Goal: Transaction & Acquisition: Purchase product/service

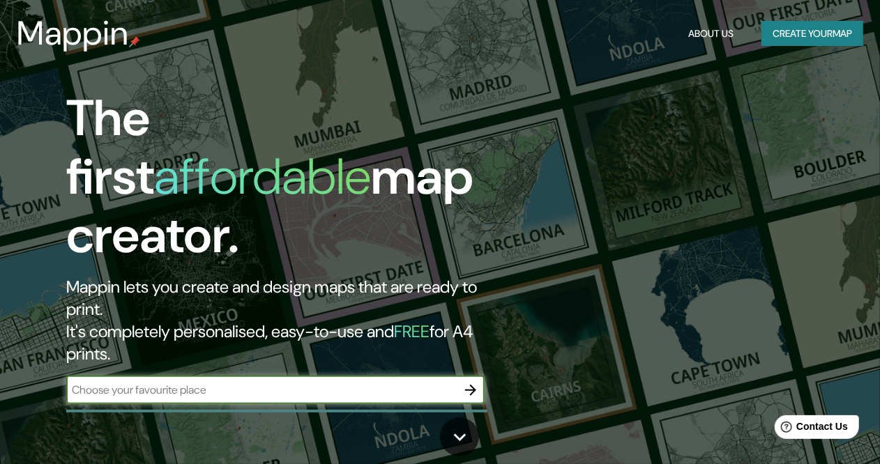
click at [793, 36] on button "Create your map" at bounding box center [812, 34] width 102 height 26
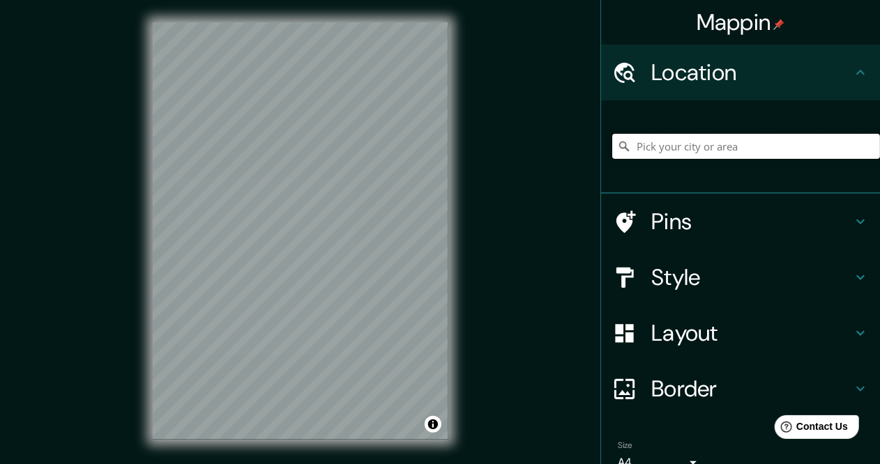
click at [684, 140] on input "Pick your city or area" at bounding box center [746, 146] width 268 height 25
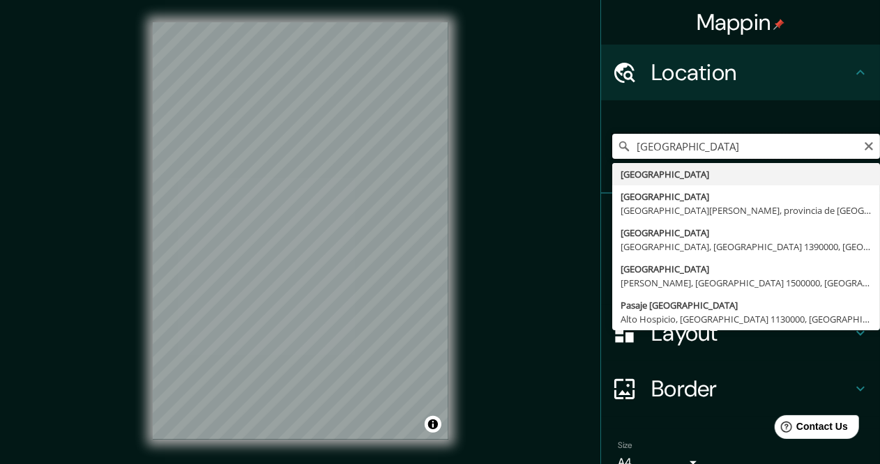
click at [627, 146] on input "[GEOGRAPHIC_DATA]" at bounding box center [746, 146] width 268 height 25
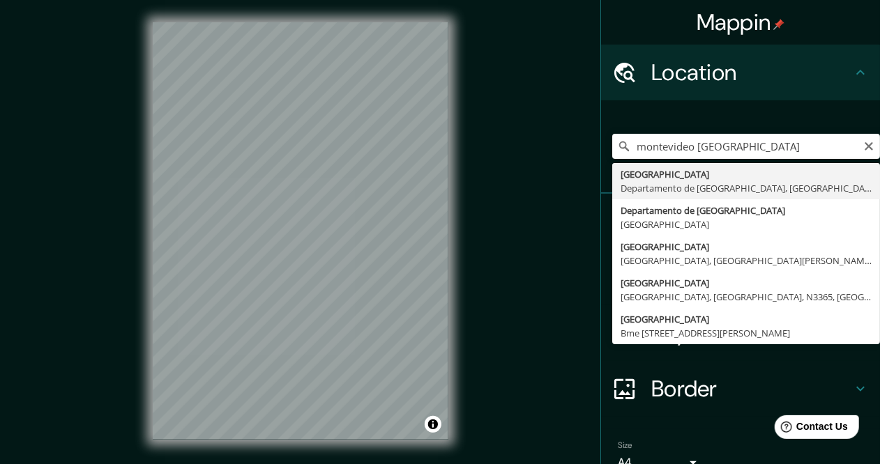
type input "[GEOGRAPHIC_DATA], [GEOGRAPHIC_DATA], [GEOGRAPHIC_DATA]"
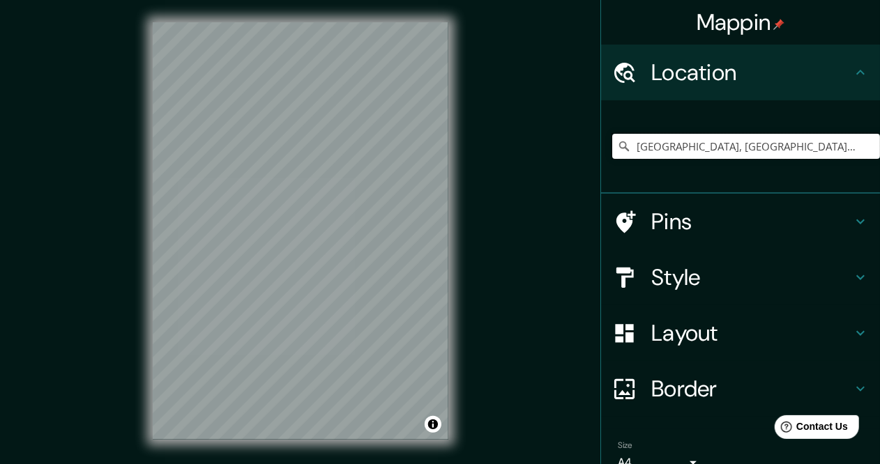
scroll to position [68, 0]
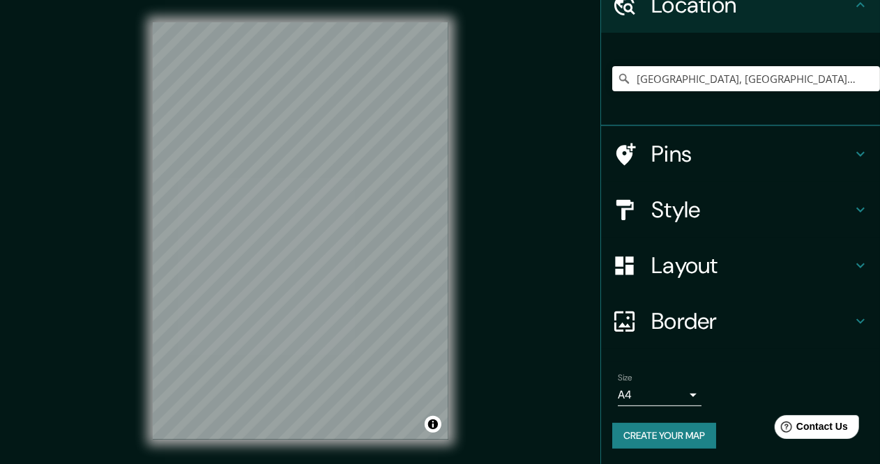
click at [675, 199] on h4 "Style" at bounding box center [751, 210] width 201 height 28
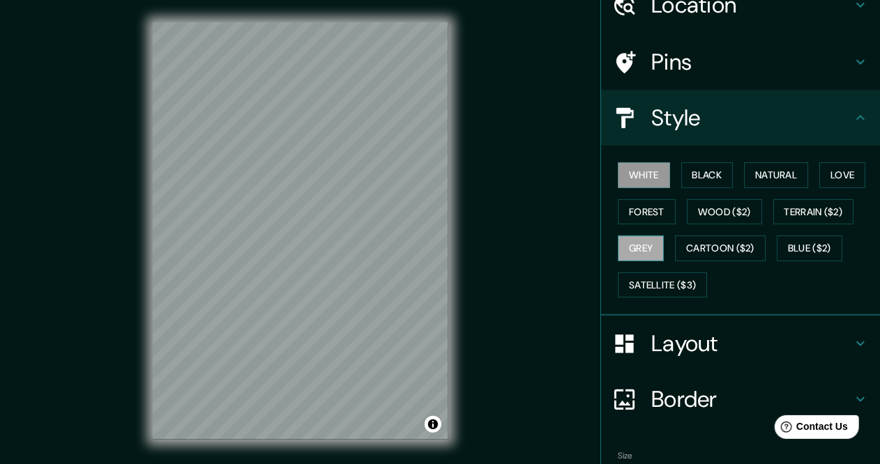
click at [622, 243] on button "Grey" at bounding box center [641, 249] width 46 height 26
click at [639, 181] on button "White" at bounding box center [644, 175] width 52 height 26
click at [688, 181] on button "Black" at bounding box center [707, 175] width 52 height 26
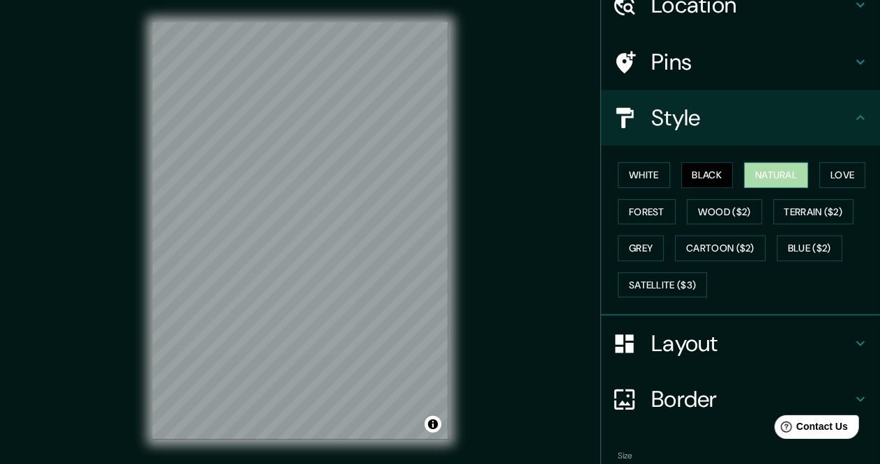
click at [756, 178] on button "Natural" at bounding box center [776, 175] width 64 height 26
click at [835, 172] on button "Love" at bounding box center [842, 175] width 46 height 26
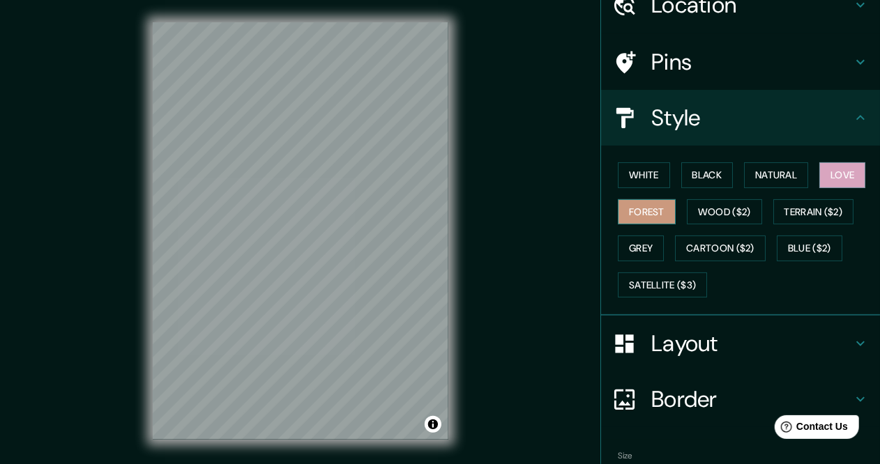
click at [648, 207] on button "Forest" at bounding box center [647, 212] width 58 height 26
click at [828, 175] on button "Love" at bounding box center [842, 175] width 46 height 26
click at [628, 210] on button "Forest" at bounding box center [647, 212] width 58 height 26
click at [652, 232] on div "White Black Natural Love Forest Wood ($2) Terrain ($2) Grey Cartoon ($2) Blue (…" at bounding box center [746, 230] width 268 height 146
click at [649, 238] on button "Grey" at bounding box center [641, 249] width 46 height 26
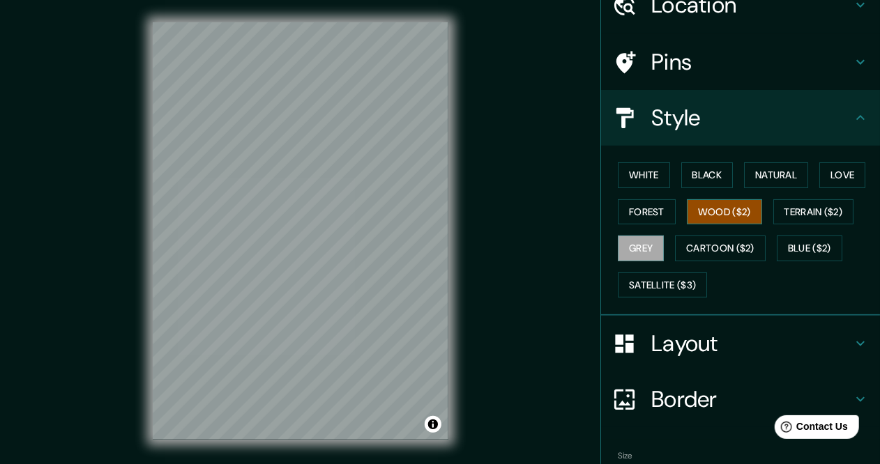
click at [736, 201] on button "Wood ($2)" at bounding box center [724, 212] width 75 height 26
click at [795, 206] on button "Terrain ($2)" at bounding box center [813, 212] width 81 height 26
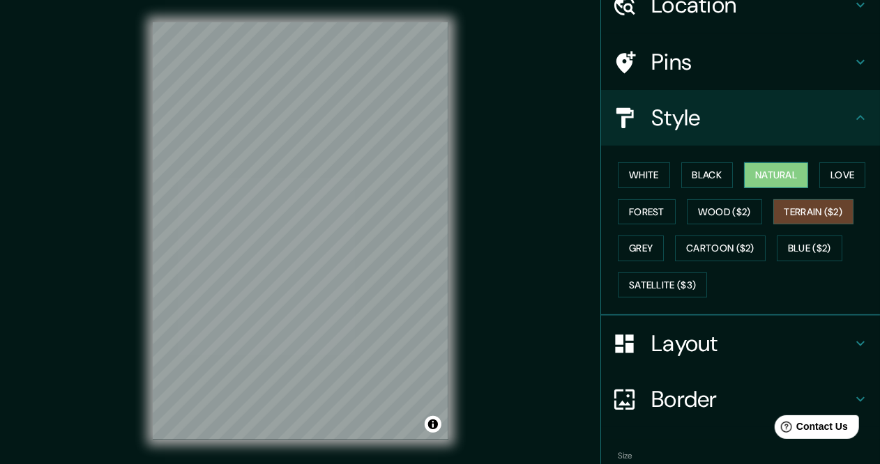
click at [758, 174] on button "Natural" at bounding box center [776, 175] width 64 height 26
click at [701, 175] on button "Black" at bounding box center [707, 175] width 52 height 26
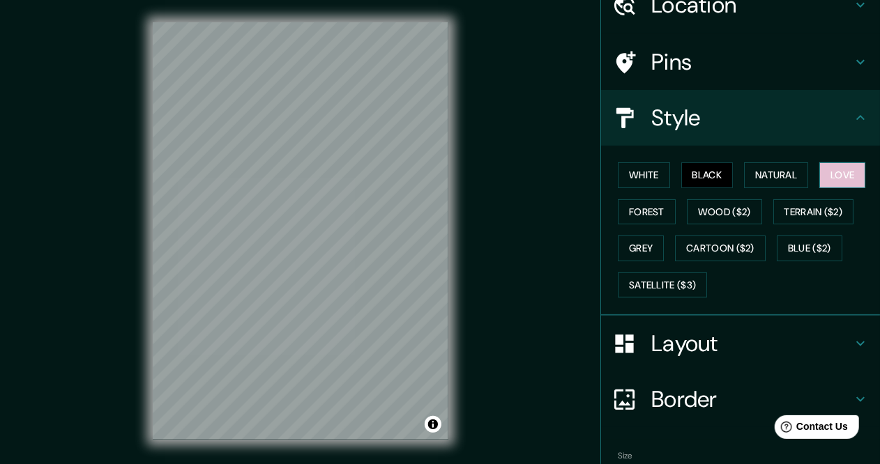
click at [819, 176] on button "Love" at bounding box center [842, 175] width 46 height 26
click at [830, 343] on h4 "Layout" at bounding box center [751, 344] width 201 height 28
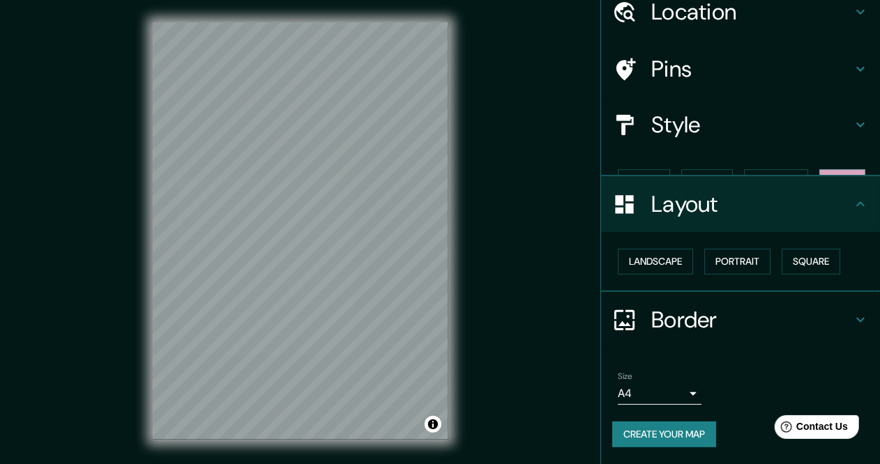
scroll to position [36, 0]
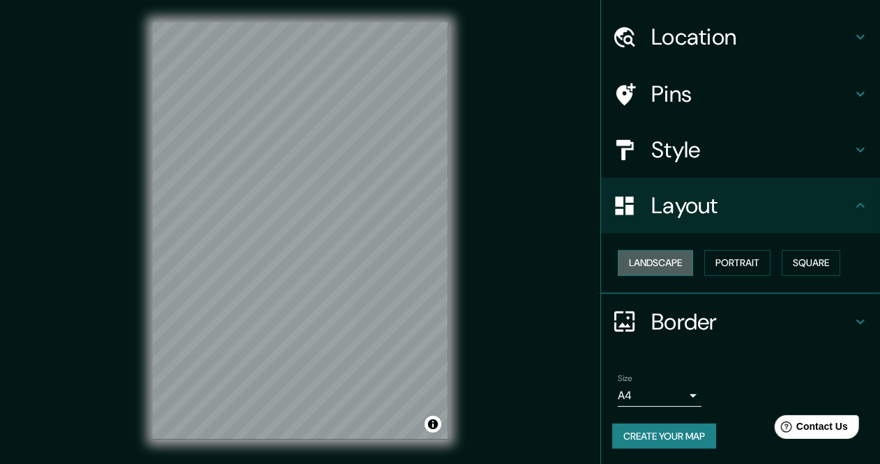
click at [667, 264] on button "Landscape" at bounding box center [655, 263] width 75 height 26
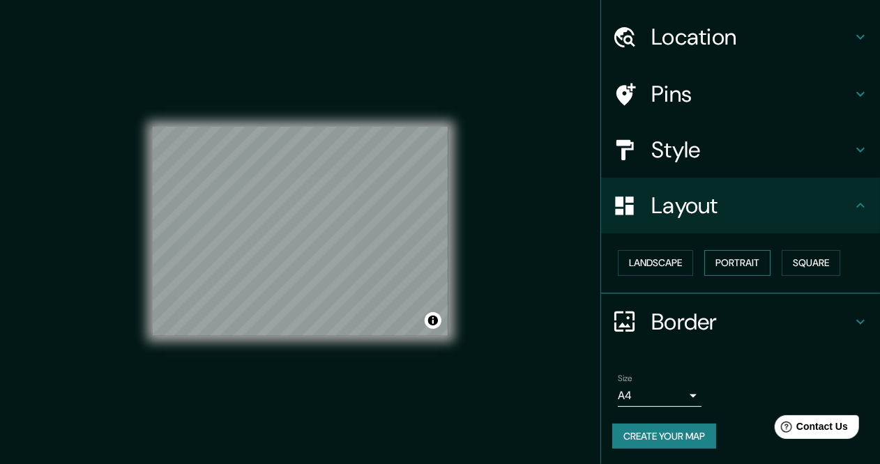
click at [714, 265] on button "Portrait" at bounding box center [737, 263] width 66 height 26
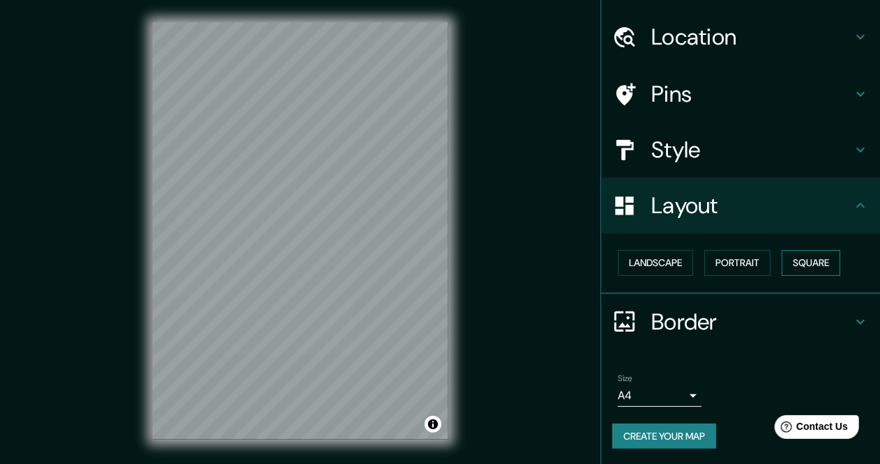
click at [794, 266] on button "Square" at bounding box center [811, 263] width 59 height 26
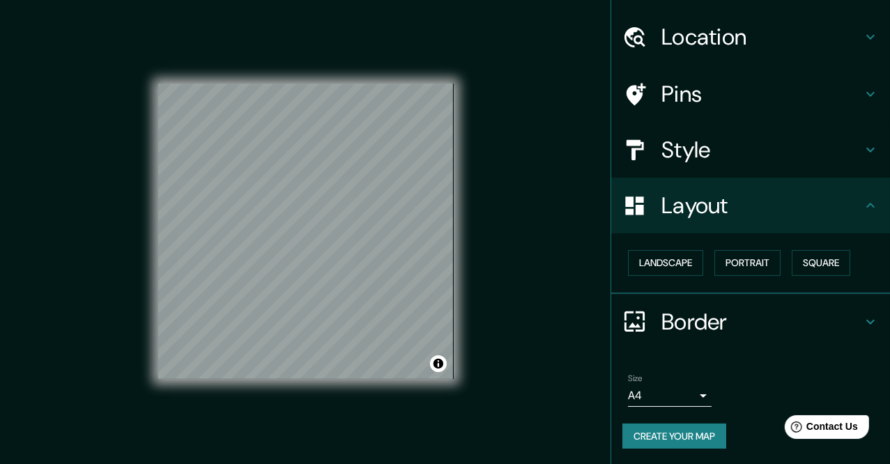
click at [682, 390] on body "Mappin Location [GEOGRAPHIC_DATA], [GEOGRAPHIC_DATA], [GEOGRAPHIC_DATA] Pins St…" at bounding box center [445, 232] width 890 height 464
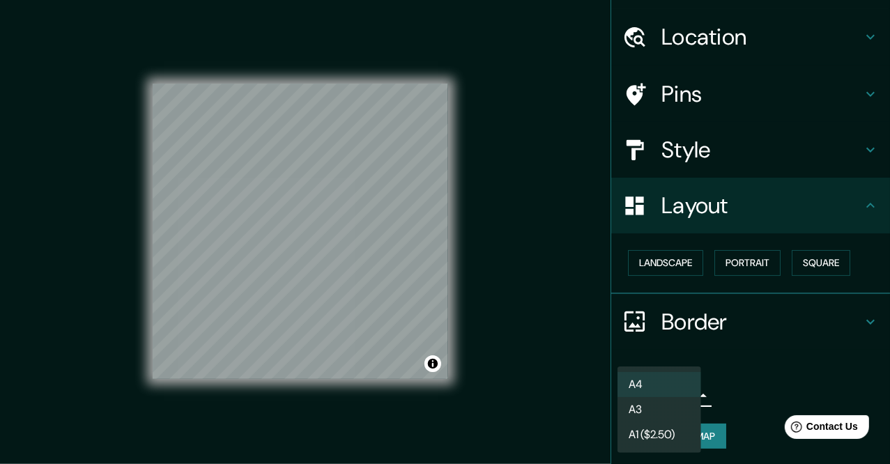
click at [650, 413] on li "A3" at bounding box center [660, 409] width 84 height 25
type input "a4"
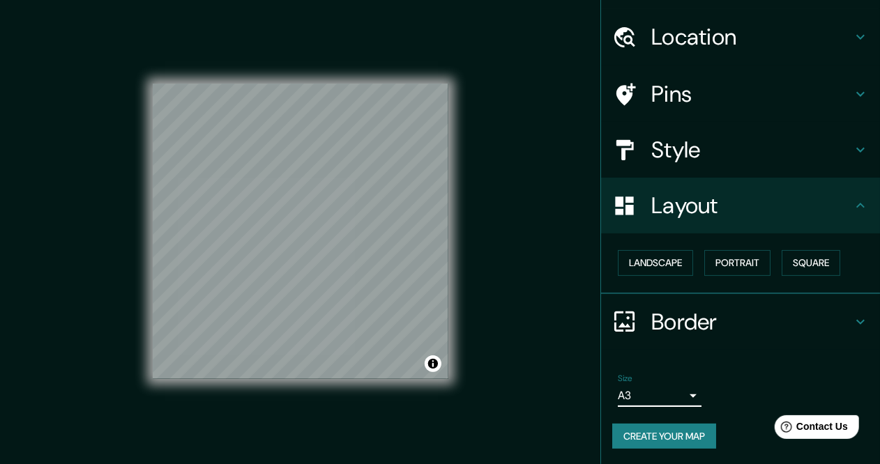
click at [834, 312] on h4 "Border" at bounding box center [751, 322] width 201 height 28
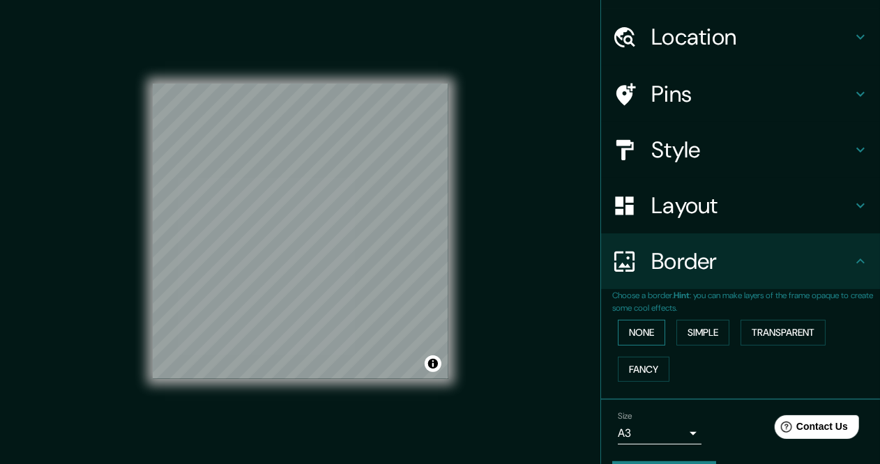
click at [646, 333] on button "None" at bounding box center [641, 333] width 47 height 26
click at [643, 367] on button "Fancy" at bounding box center [644, 370] width 52 height 26
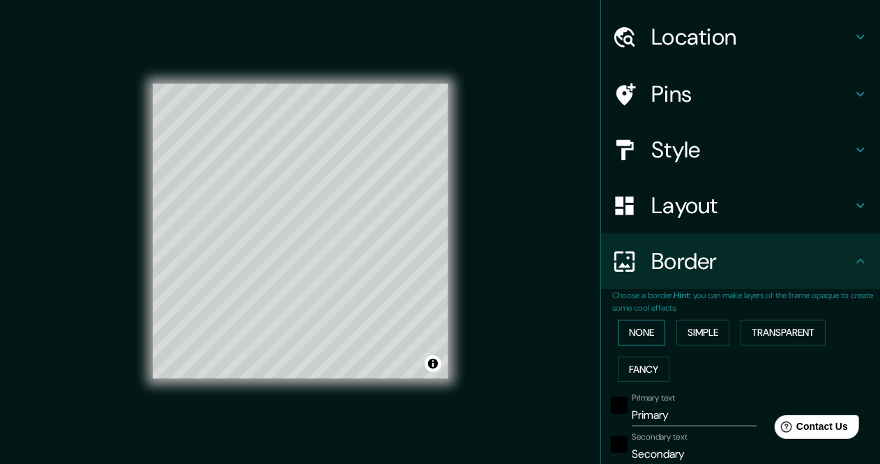
click at [641, 326] on button "None" at bounding box center [641, 333] width 47 height 26
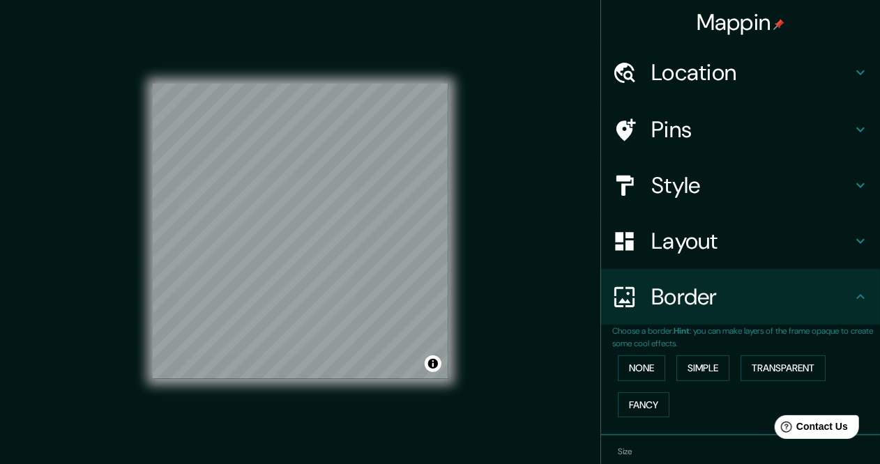
scroll to position [73, 0]
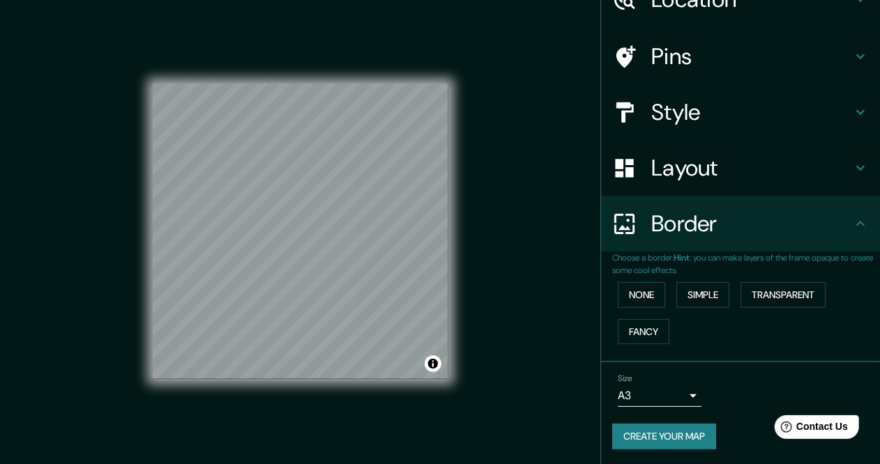
click at [677, 430] on button "Create your map" at bounding box center [664, 437] width 104 height 26
click at [726, 411] on div "Size A3 a4 Create your map" at bounding box center [740, 414] width 257 height 93
click at [729, 393] on div "Size A3 a4" at bounding box center [740, 390] width 257 height 45
click at [673, 437] on button "Create your map" at bounding box center [664, 437] width 104 height 26
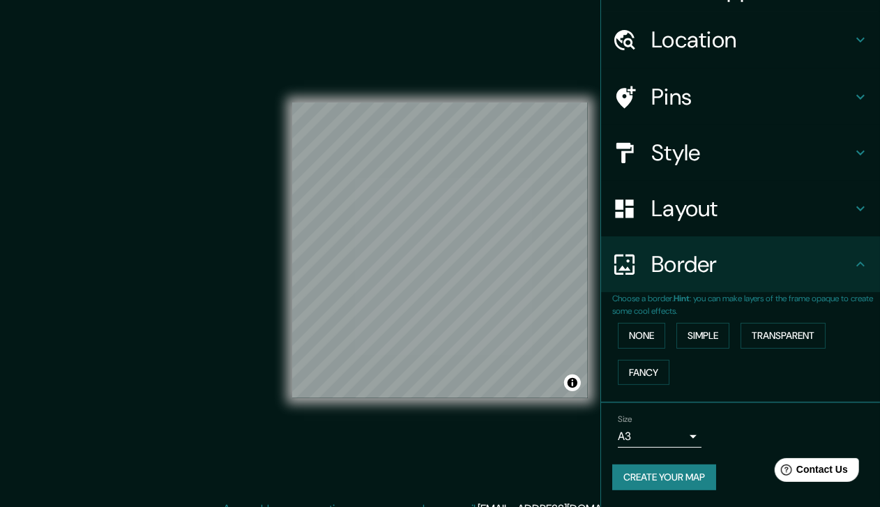
scroll to position [31, 0]
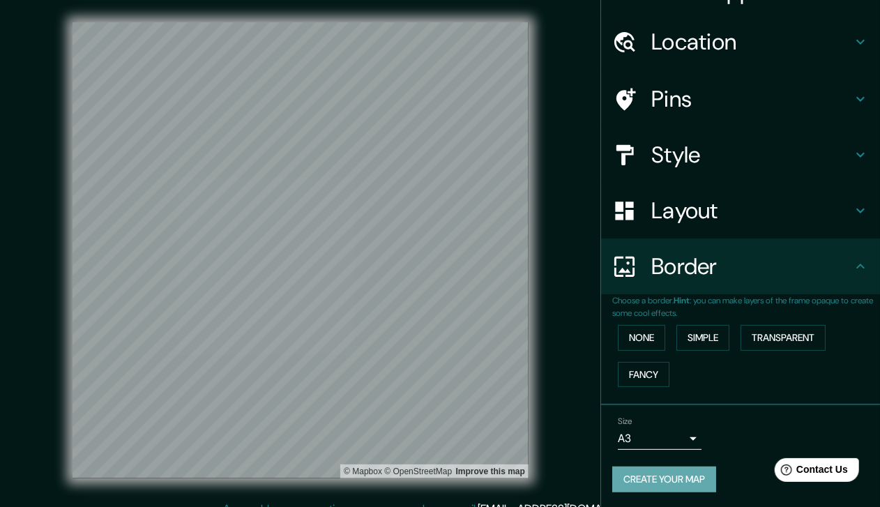
click at [629, 464] on button "Create your map" at bounding box center [664, 479] width 104 height 26
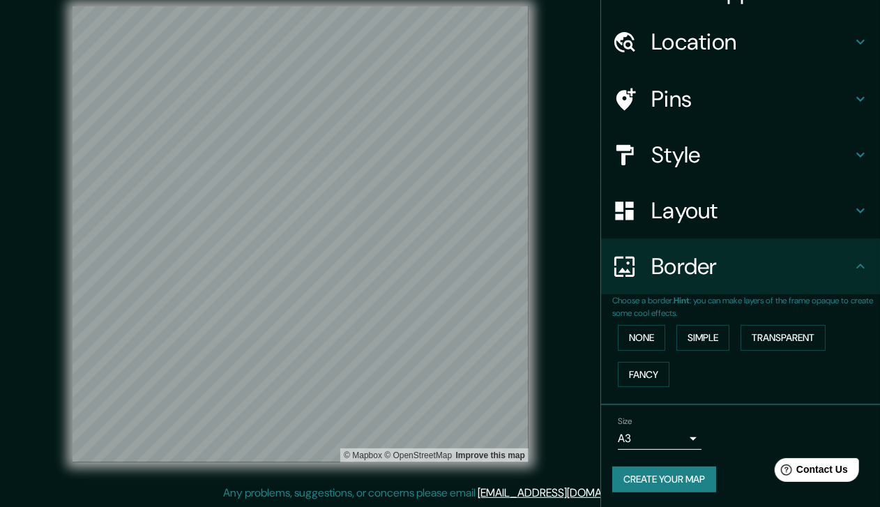
scroll to position [0, 0]
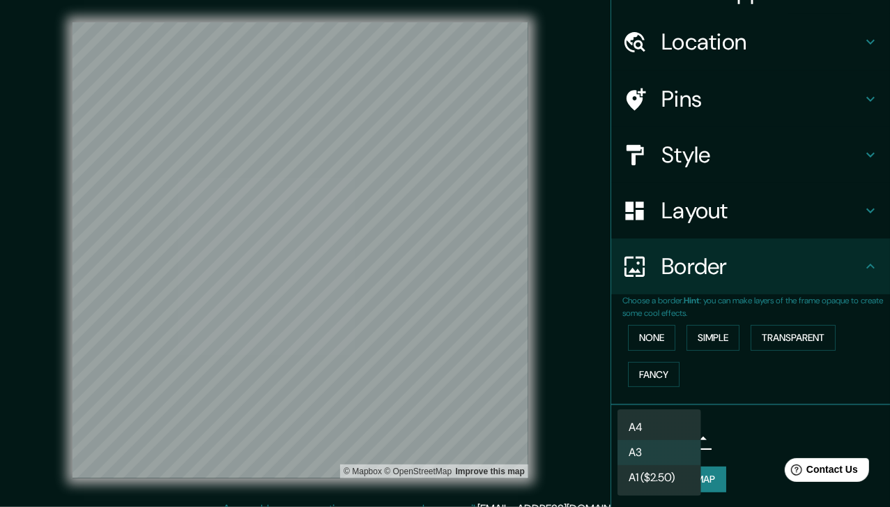
click at [630, 439] on body "Mappin Location [GEOGRAPHIC_DATA], [GEOGRAPHIC_DATA], [GEOGRAPHIC_DATA] Pins St…" at bounding box center [445, 253] width 890 height 507
click at [680, 443] on li "A3" at bounding box center [660, 452] width 84 height 25
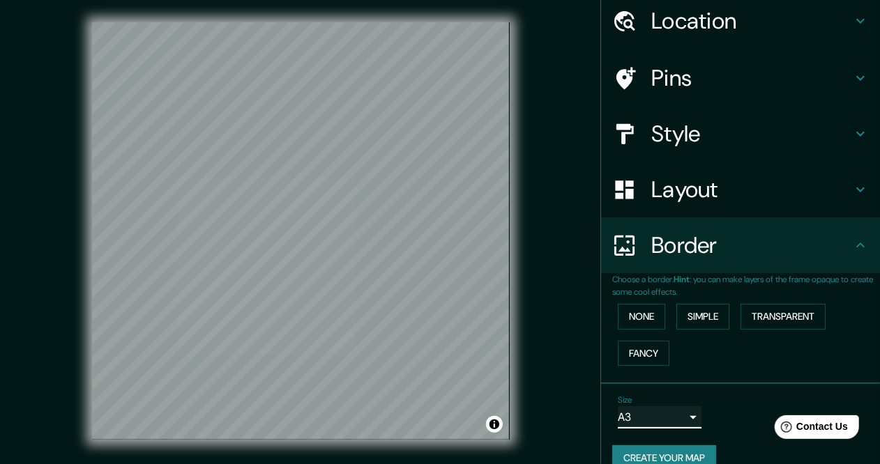
scroll to position [73, 0]
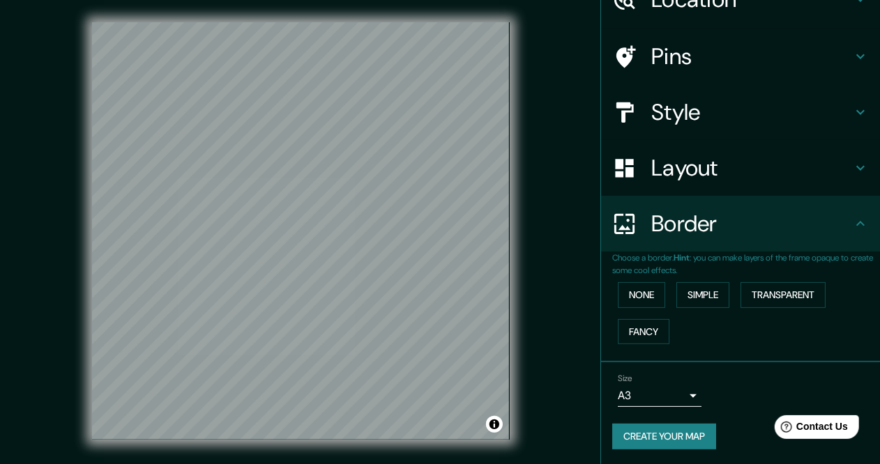
click at [636, 433] on button "Create your map" at bounding box center [664, 437] width 104 height 26
click at [663, 401] on body "Mappin Location [GEOGRAPHIC_DATA], [GEOGRAPHIC_DATA], [GEOGRAPHIC_DATA] Pins St…" at bounding box center [440, 232] width 880 height 464
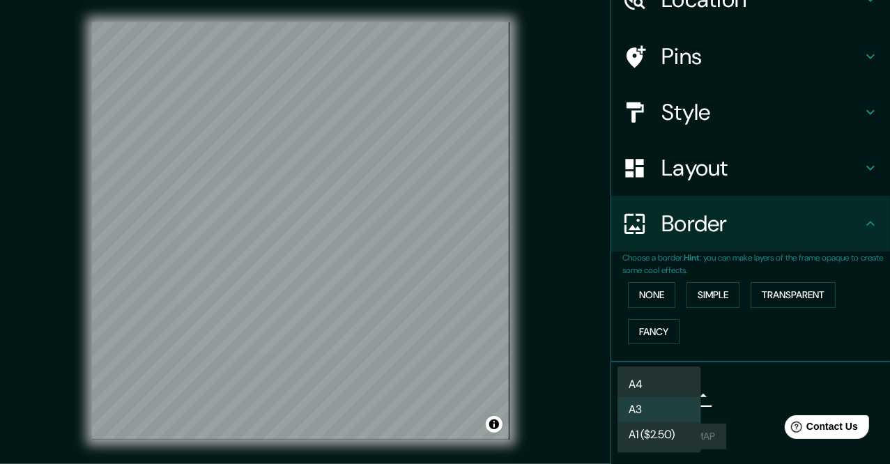
click at [747, 399] on div at bounding box center [445, 232] width 890 height 464
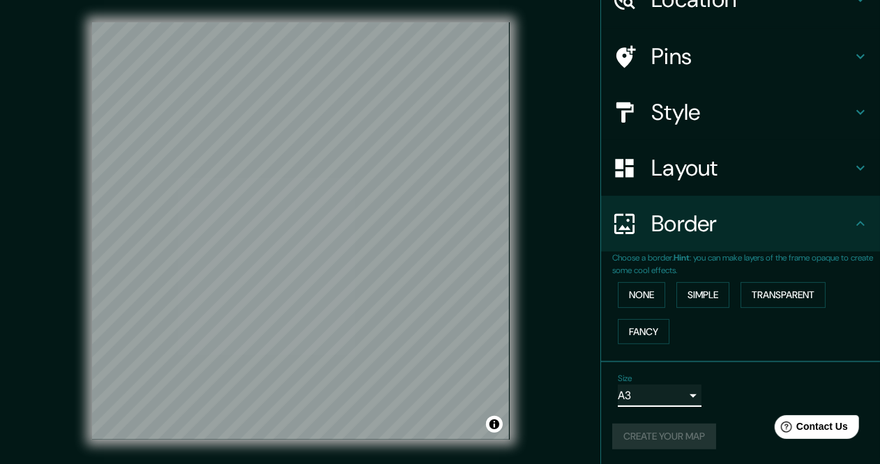
scroll to position [0, 0]
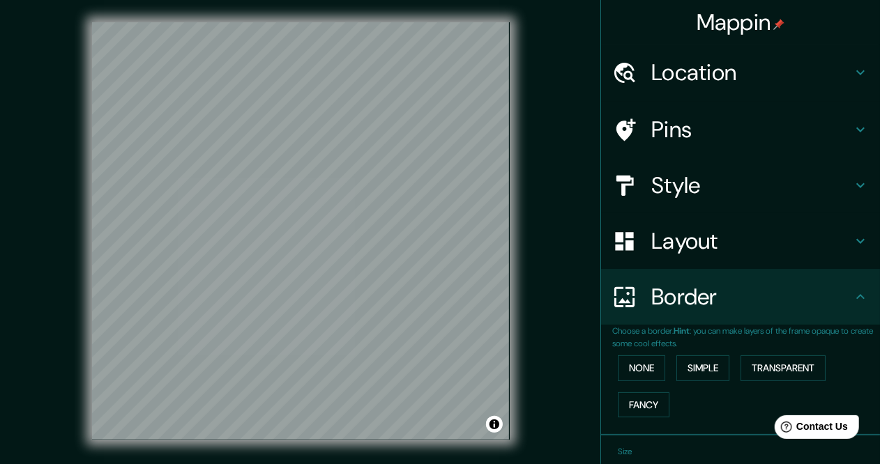
click at [699, 79] on h4 "Location" at bounding box center [751, 73] width 201 height 28
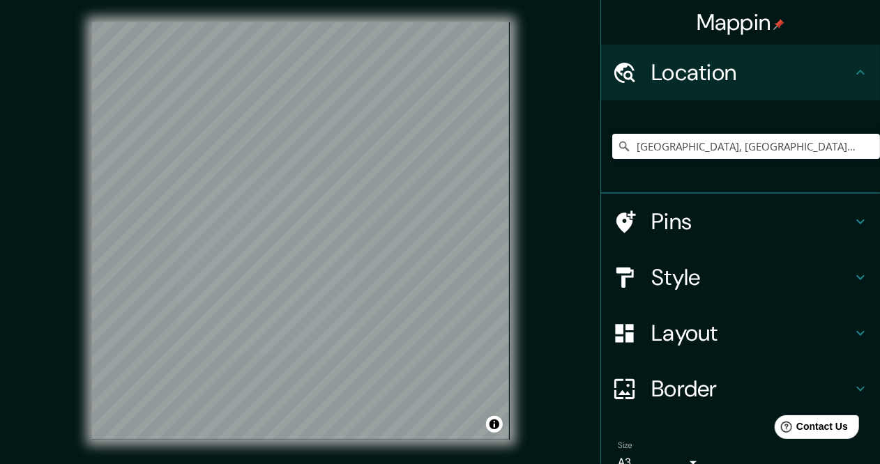
click at [699, 79] on h4 "Location" at bounding box center [751, 73] width 201 height 28
click at [819, 218] on h4 "Pins" at bounding box center [751, 222] width 201 height 28
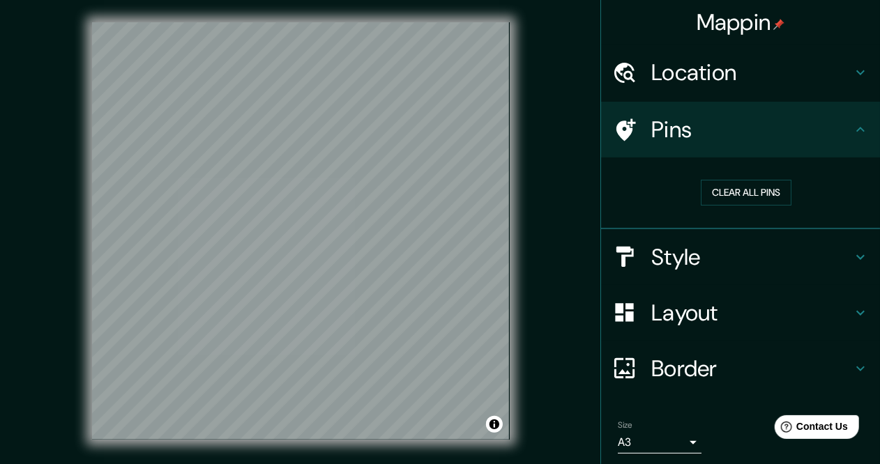
click at [773, 254] on h4 "Style" at bounding box center [751, 257] width 201 height 28
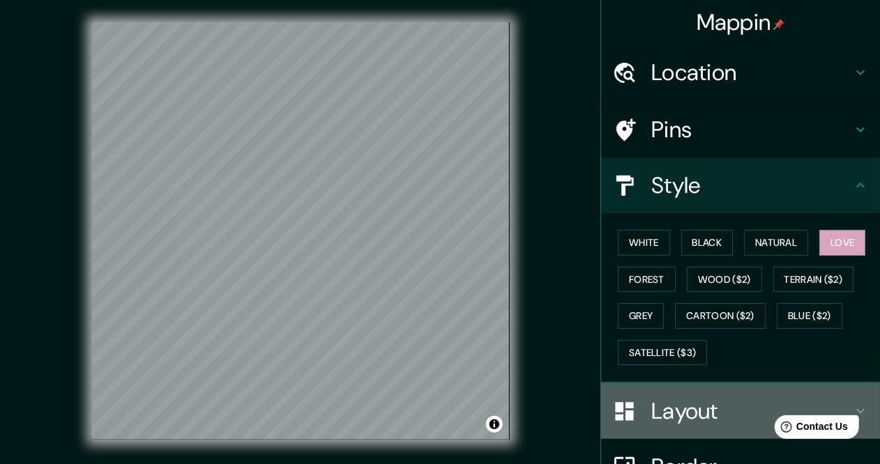
click at [667, 409] on h4 "Layout" at bounding box center [751, 411] width 201 height 28
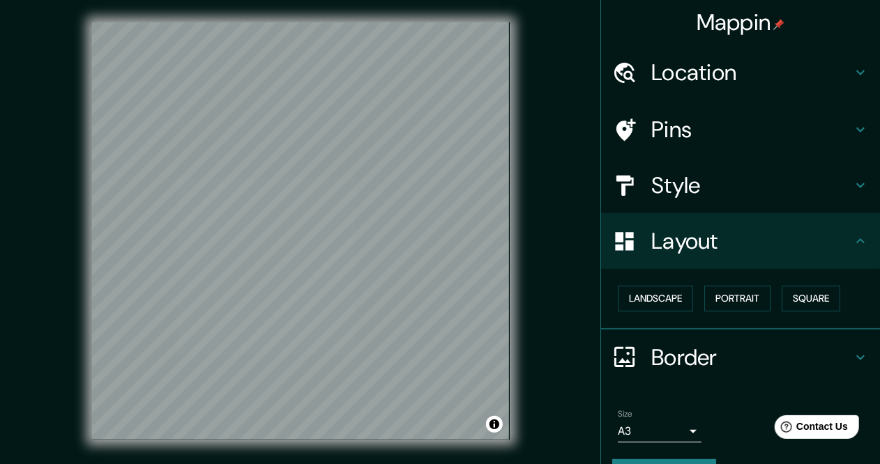
click at [812, 243] on h4 "Layout" at bounding box center [751, 241] width 201 height 28
click at [779, 201] on div "Style" at bounding box center [740, 186] width 279 height 56
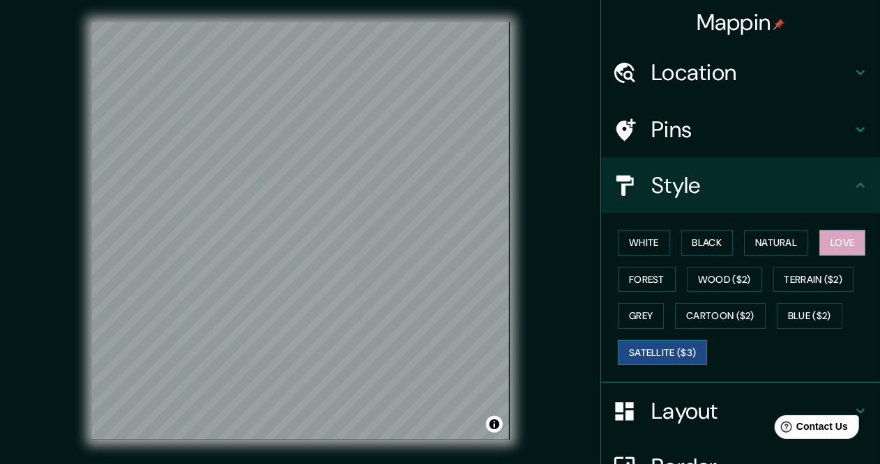
click at [621, 345] on button "Satellite ($3)" at bounding box center [662, 353] width 89 height 26
click at [639, 272] on button "Forest" at bounding box center [647, 280] width 58 height 26
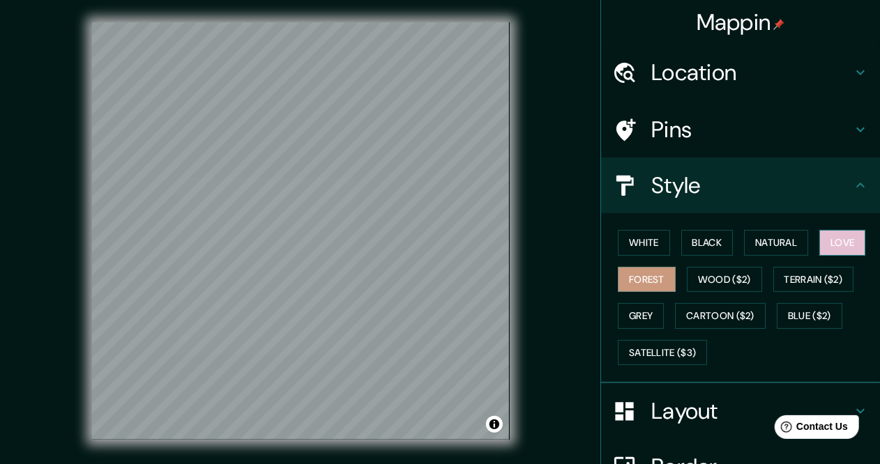
click at [837, 244] on button "Love" at bounding box center [842, 243] width 46 height 26
click at [492, 424] on button "Toggle attribution" at bounding box center [494, 424] width 17 height 17
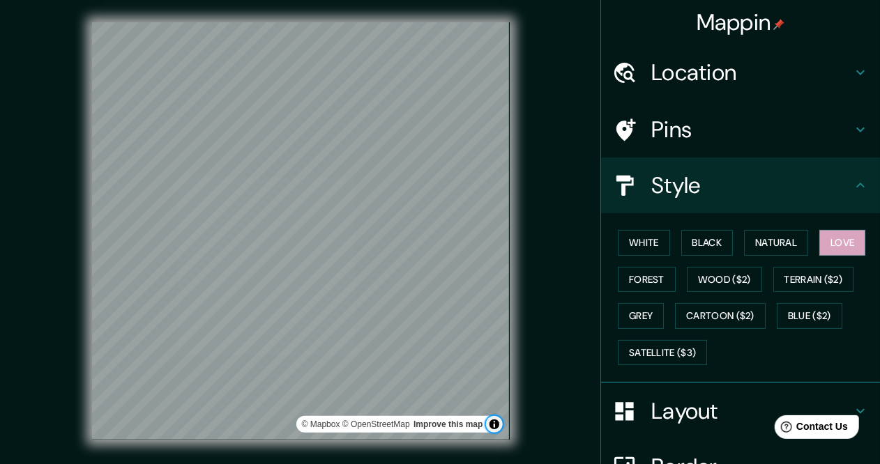
click at [492, 424] on button "Toggle attribution" at bounding box center [494, 424] width 17 height 17
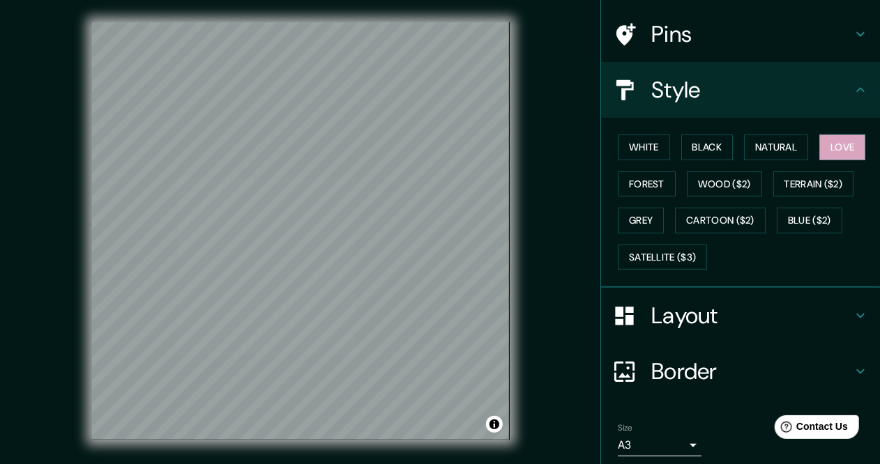
scroll to position [144, 0]
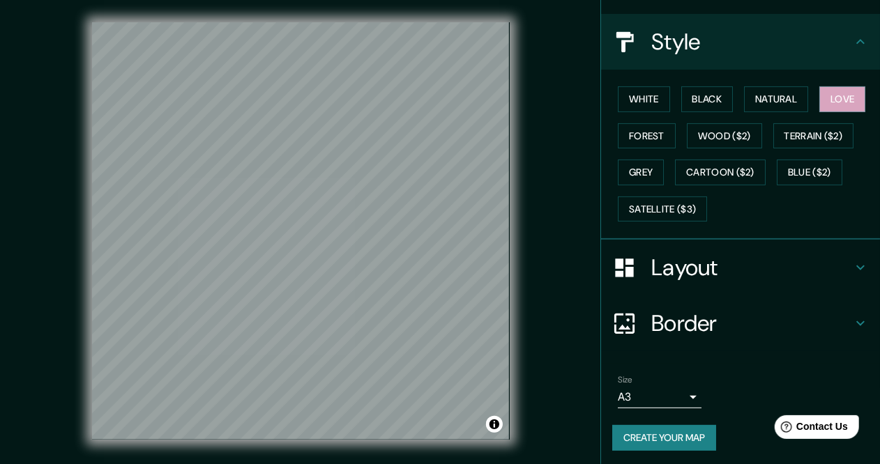
click at [652, 425] on button "Create your map" at bounding box center [664, 438] width 104 height 26
